Goal: Task Accomplishment & Management: Manage account settings

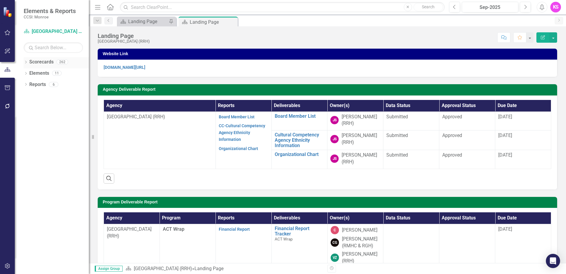
click at [26, 62] on icon "Dropdown" at bounding box center [26, 62] width 4 height 3
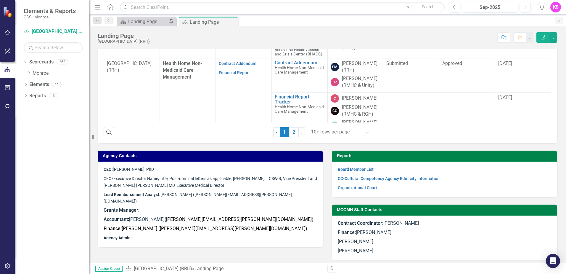
scroll to position [298, 0]
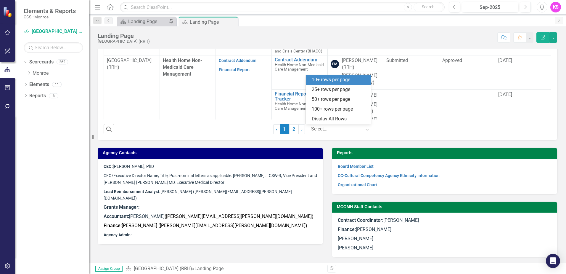
click at [366, 129] on icon at bounding box center [367, 130] width 3 height 2
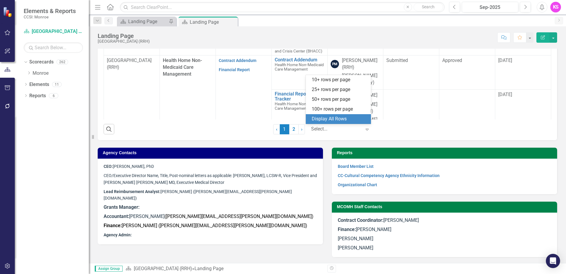
click at [326, 119] on div "Display All Rows" at bounding box center [340, 119] width 56 height 7
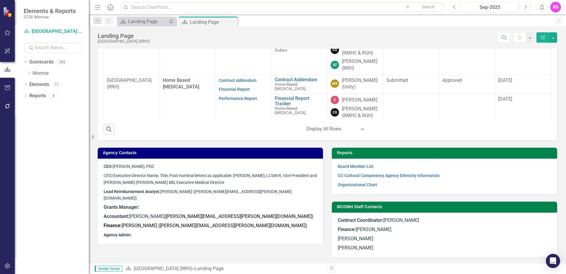
scroll to position [118, 0]
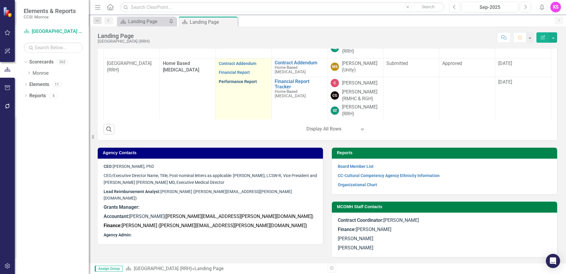
click at [227, 84] on link "Performance Report" at bounding box center [238, 81] width 38 height 5
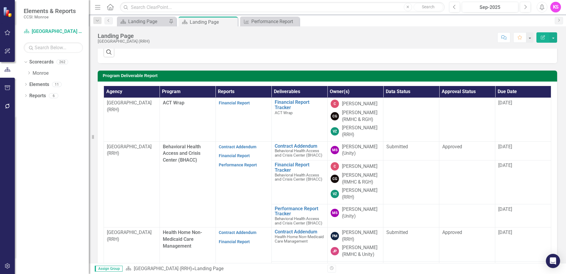
scroll to position [207, 0]
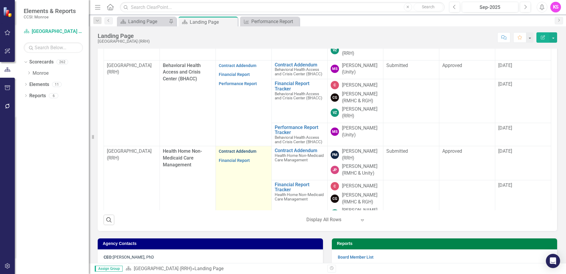
click at [242, 153] on link "Contract Addendum" at bounding box center [238, 151] width 38 height 5
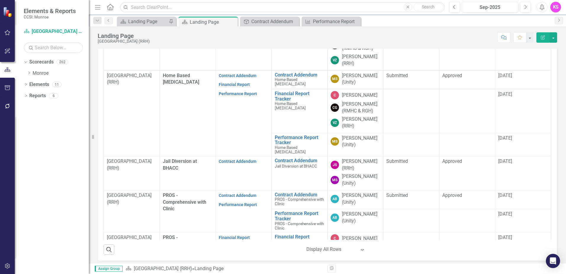
scroll to position [211, 0]
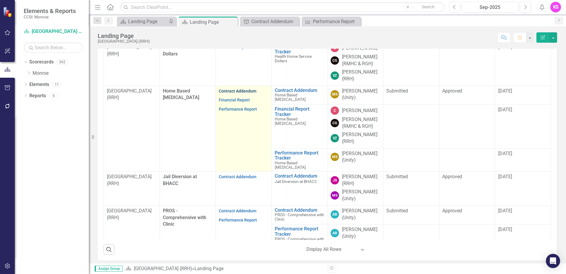
click at [236, 93] on link "Contract Addendum" at bounding box center [238, 91] width 38 height 5
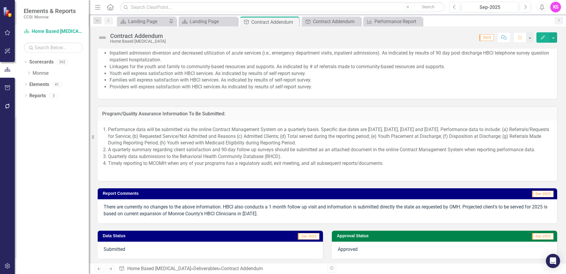
scroll to position [502, 0]
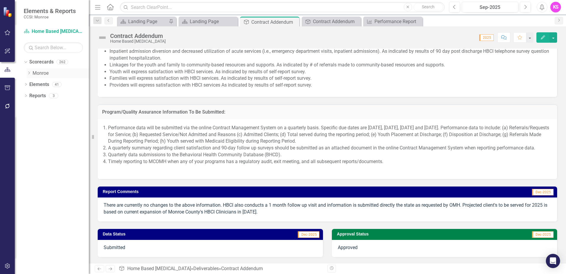
click at [30, 73] on icon at bounding box center [28, 72] width 1 height 3
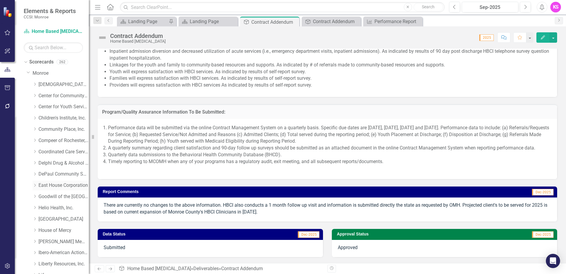
click at [35, 186] on icon "Dropdown" at bounding box center [35, 185] width 4 height 4
click at [56, 186] on link "East House Corporation" at bounding box center [64, 185] width 50 height 7
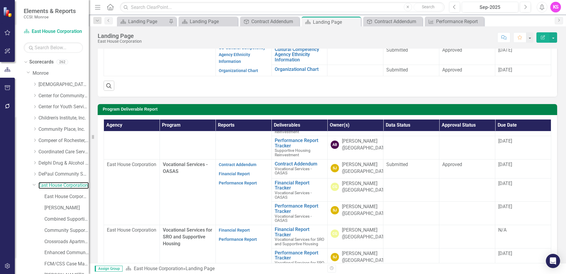
scroll to position [741, 0]
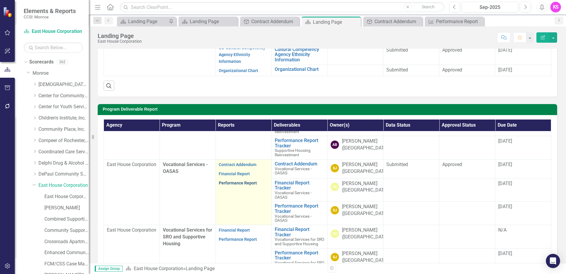
click at [233, 180] on link "Performance Report" at bounding box center [238, 182] width 38 height 5
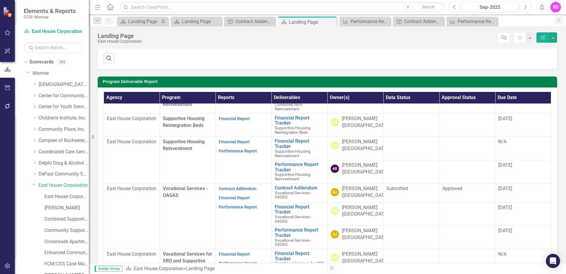
scroll to position [615, 0]
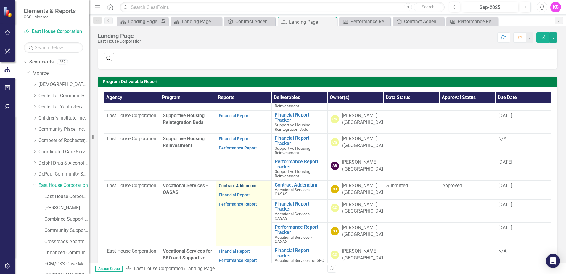
click at [231, 188] on link "Contract Addendum" at bounding box center [238, 185] width 38 height 5
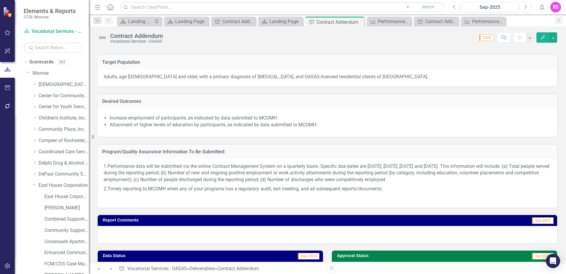
scroll to position [444, 0]
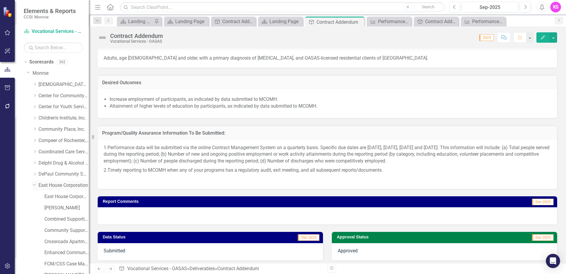
click at [60, 186] on link "East House Corporation" at bounding box center [64, 185] width 50 height 7
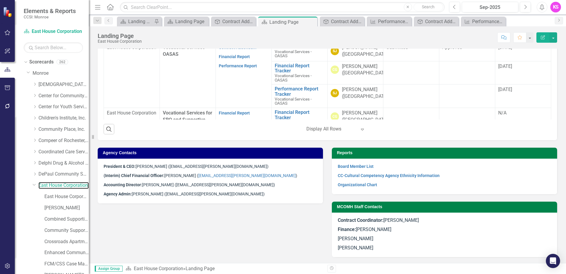
scroll to position [576, 0]
click at [238, 11] on link "Performance Report" at bounding box center [238, 8] width 38 height 5
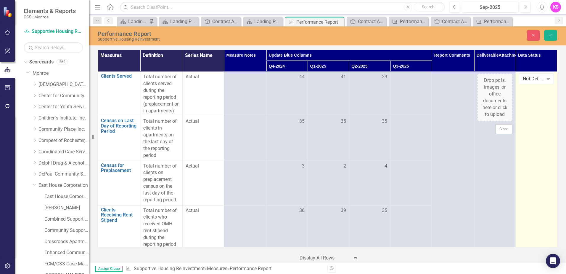
drag, startPoint x: 526, startPoint y: 93, endPoint x: 540, endPoint y: 118, distance: 28.4
click at [546, 79] on icon "Expand" at bounding box center [549, 78] width 6 height 5
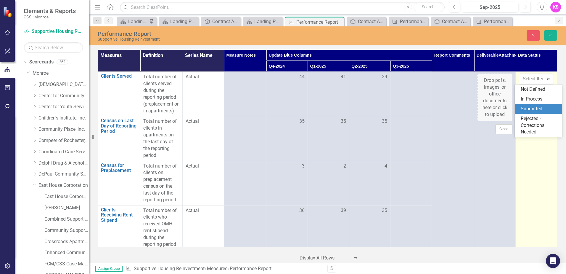
click at [535, 108] on div "Submitted" at bounding box center [540, 108] width 38 height 7
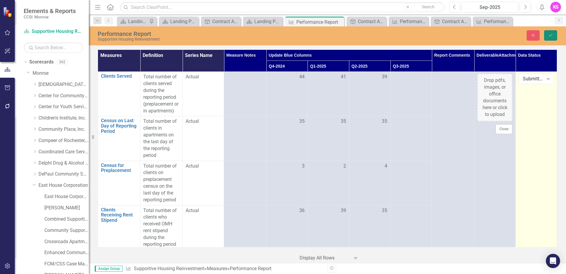
click at [549, 34] on icon "Save" at bounding box center [550, 35] width 5 height 4
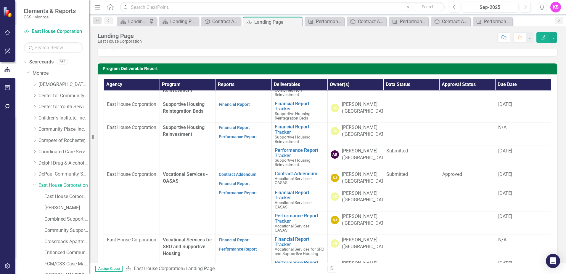
scroll to position [622, 0]
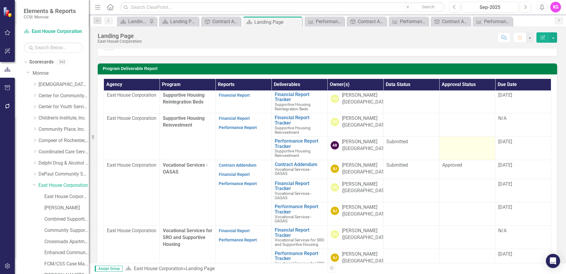
click at [460, 160] on td at bounding box center [468, 148] width 56 height 23
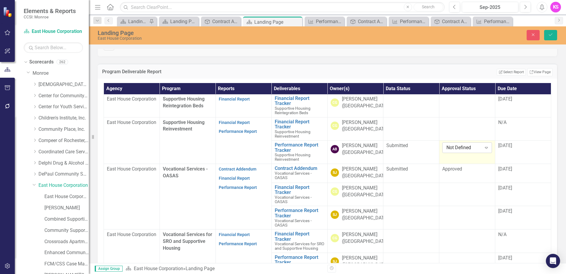
click at [484, 150] on icon "Expand" at bounding box center [487, 147] width 6 height 5
click at [451, 189] on div "Approved" at bounding box center [461, 189] width 39 height 7
click at [513, 164] on td "[DATE]" at bounding box center [524, 151] width 56 height 23
click at [514, 164] on td "[DATE]" at bounding box center [524, 151] width 56 height 23
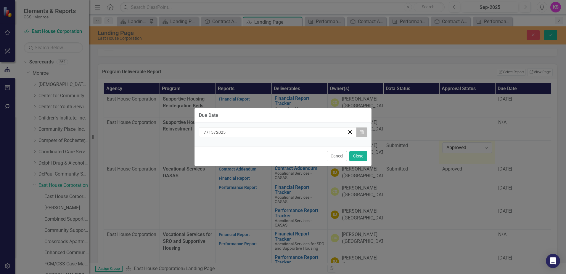
click at [363, 132] on icon "Calendar" at bounding box center [362, 132] width 4 height 4
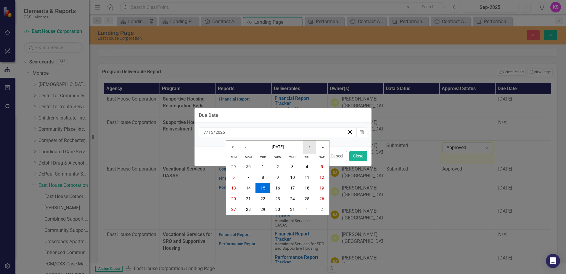
click at [310, 148] on button "›" at bounding box center [309, 146] width 13 height 13
click at [280, 190] on abbr "15" at bounding box center [277, 187] width 5 height 5
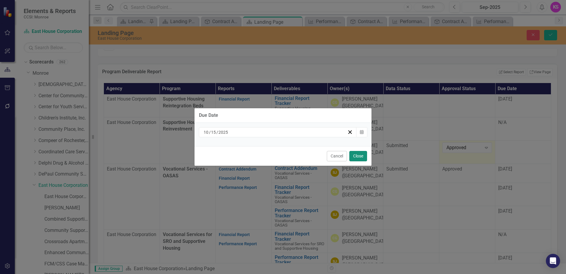
click at [357, 155] on button "Close" at bounding box center [359, 156] width 18 height 10
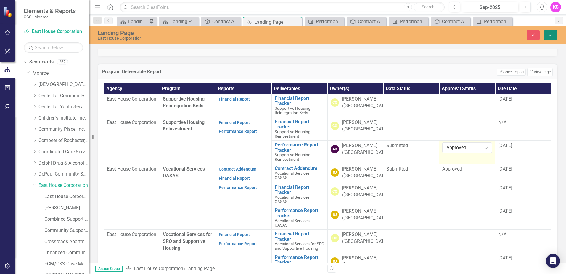
click at [549, 37] on button "Save" at bounding box center [550, 35] width 13 height 10
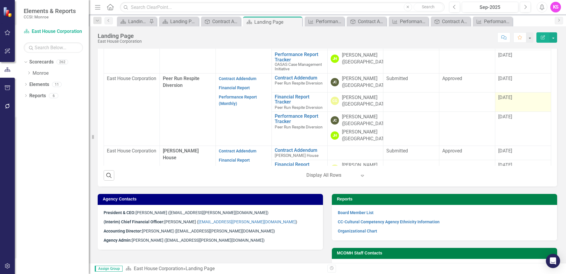
scroll to position [385, 0]
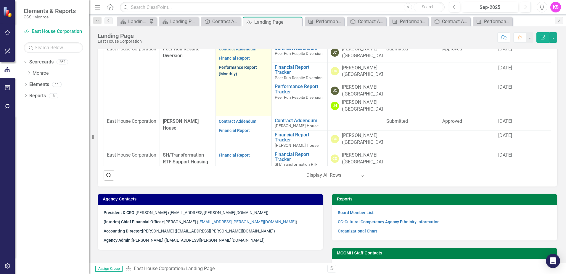
click at [236, 76] on link "Performance Report (Monthly)" at bounding box center [238, 71] width 38 height 12
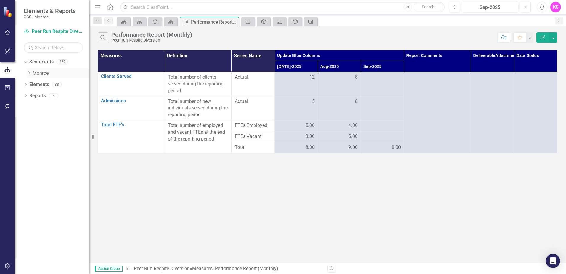
click at [30, 72] on icon "Dropdown" at bounding box center [29, 73] width 4 height 4
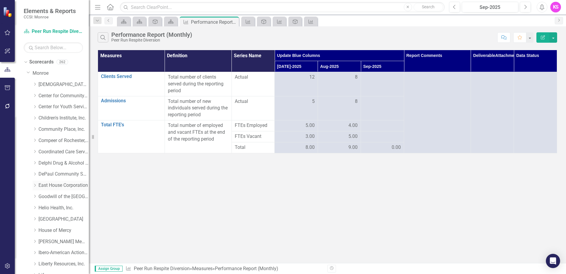
click at [36, 185] on icon "Dropdown" at bounding box center [35, 185] width 4 height 4
click at [60, 185] on link "East House Corporation" at bounding box center [64, 185] width 50 height 7
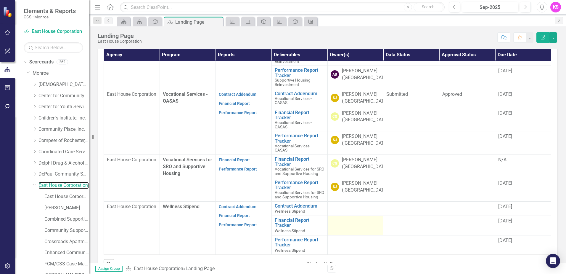
scroll to position [686, 0]
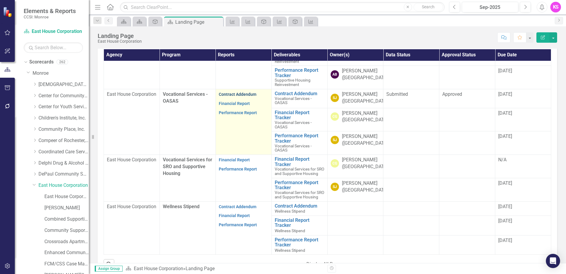
click at [232, 97] on link "Contract Addendum" at bounding box center [238, 94] width 38 height 5
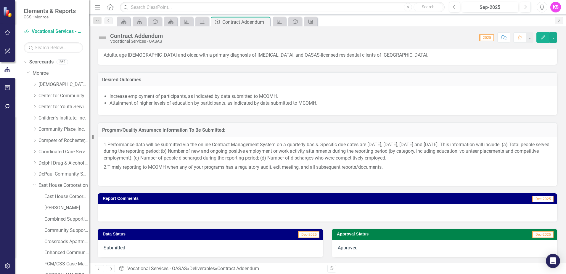
scroll to position [448, 0]
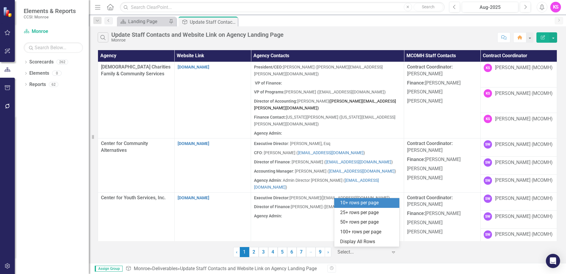
click at [394, 253] on icon "Expand" at bounding box center [394, 251] width 6 height 5
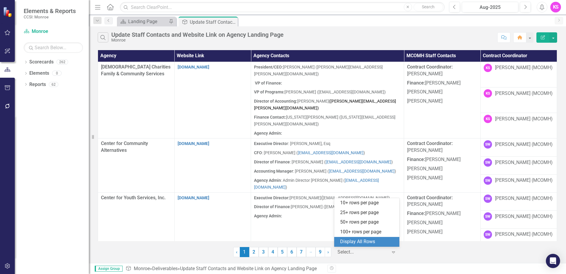
click at [365, 244] on div "Display All Rows" at bounding box center [368, 241] width 56 height 7
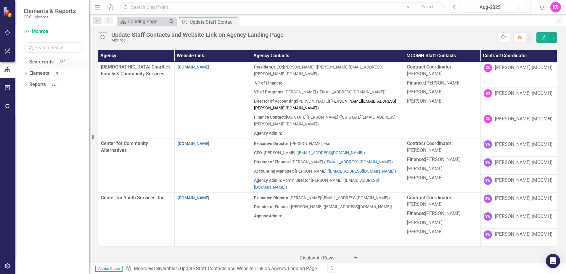
click at [26, 63] on icon "Dropdown" at bounding box center [26, 62] width 4 height 3
click at [29, 73] on icon at bounding box center [28, 72] width 1 height 3
